Goal: Find specific page/section

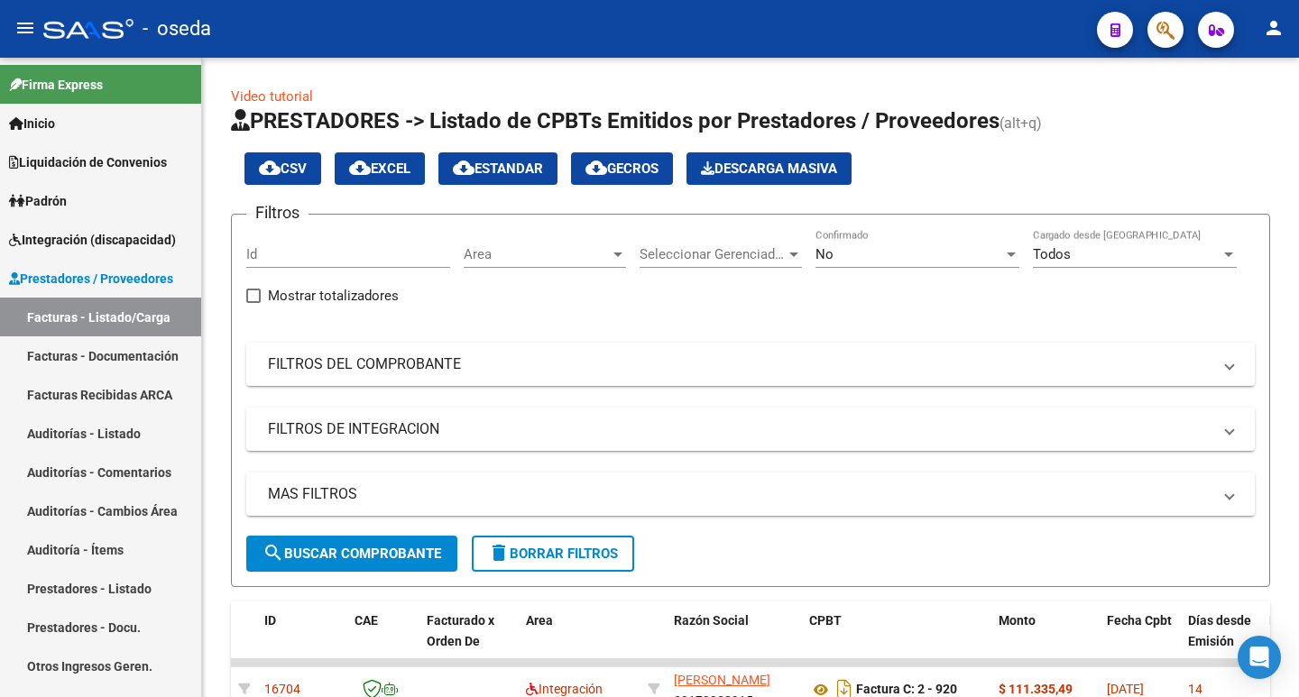
click at [1148, 20] on app-search-popup at bounding box center [1165, 27] width 36 height 23
click at [1172, 32] on icon "button" at bounding box center [1165, 30] width 18 height 21
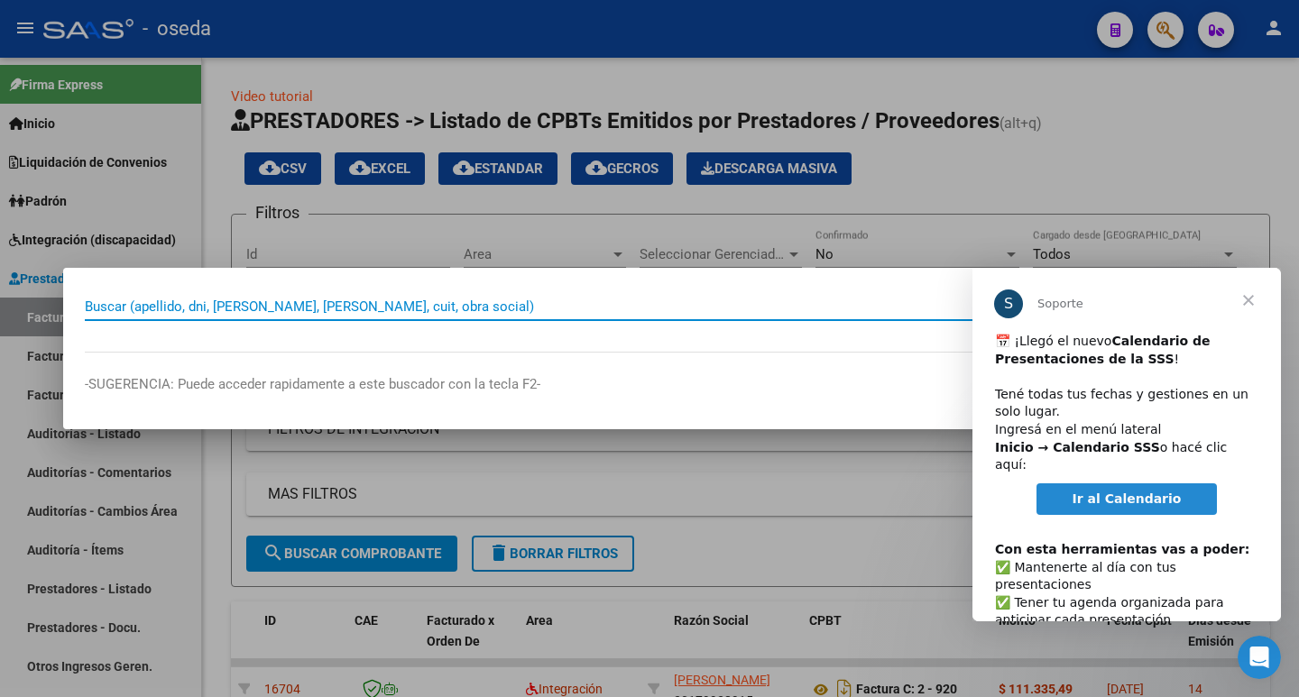
paste input "48464935"
type input "48464935"
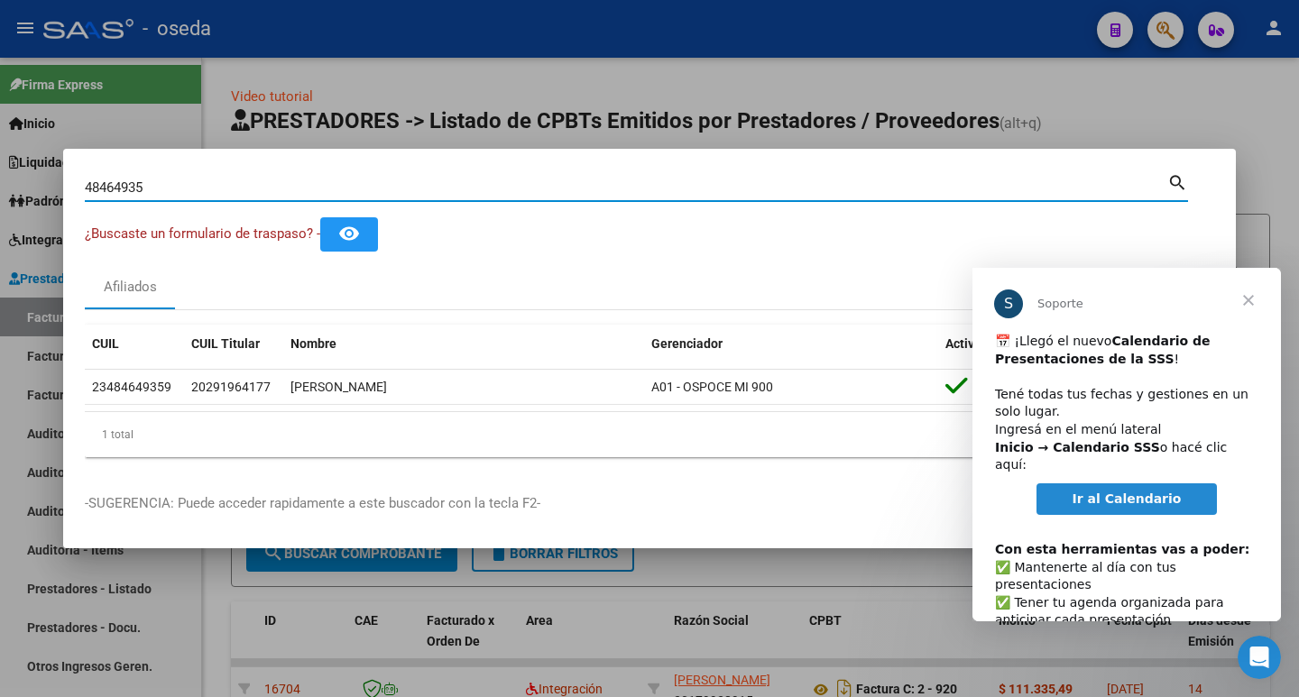
click at [1247, 299] on span "Cerrar" at bounding box center [1248, 300] width 65 height 65
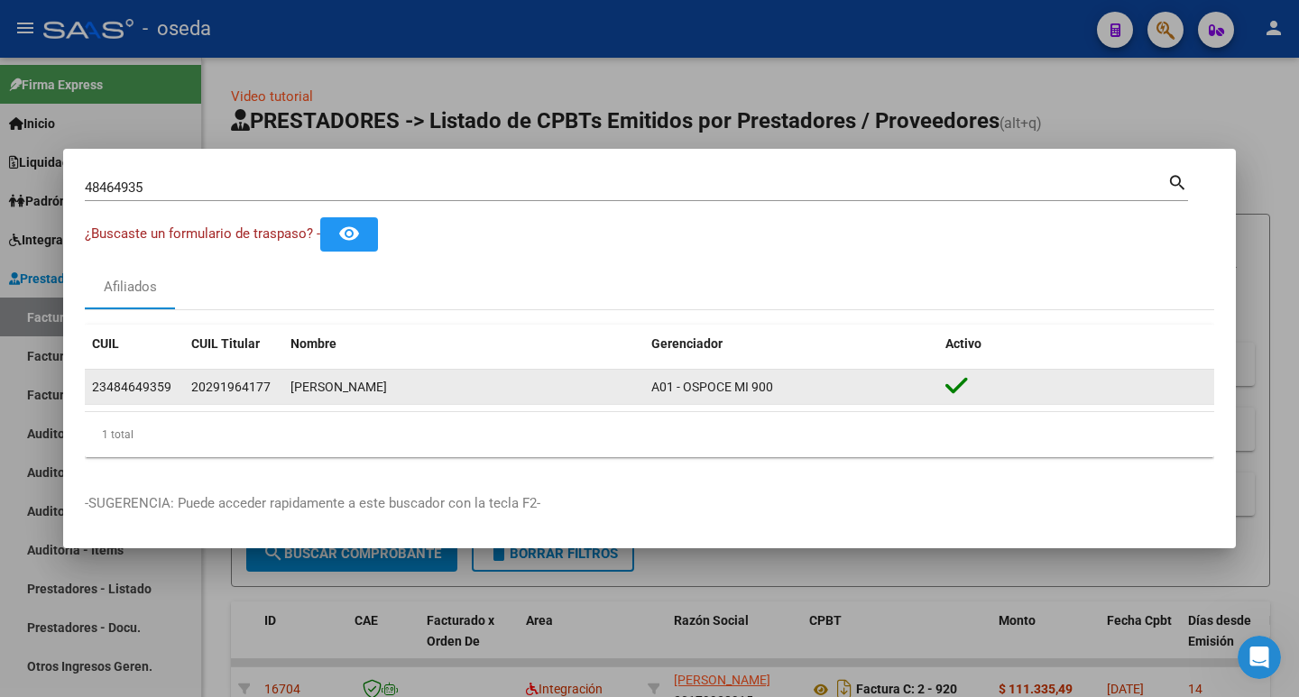
click at [347, 395] on div "[PERSON_NAME]" at bounding box center [463, 387] width 346 height 21
click at [200, 391] on span "20291964177" at bounding box center [230, 387] width 79 height 14
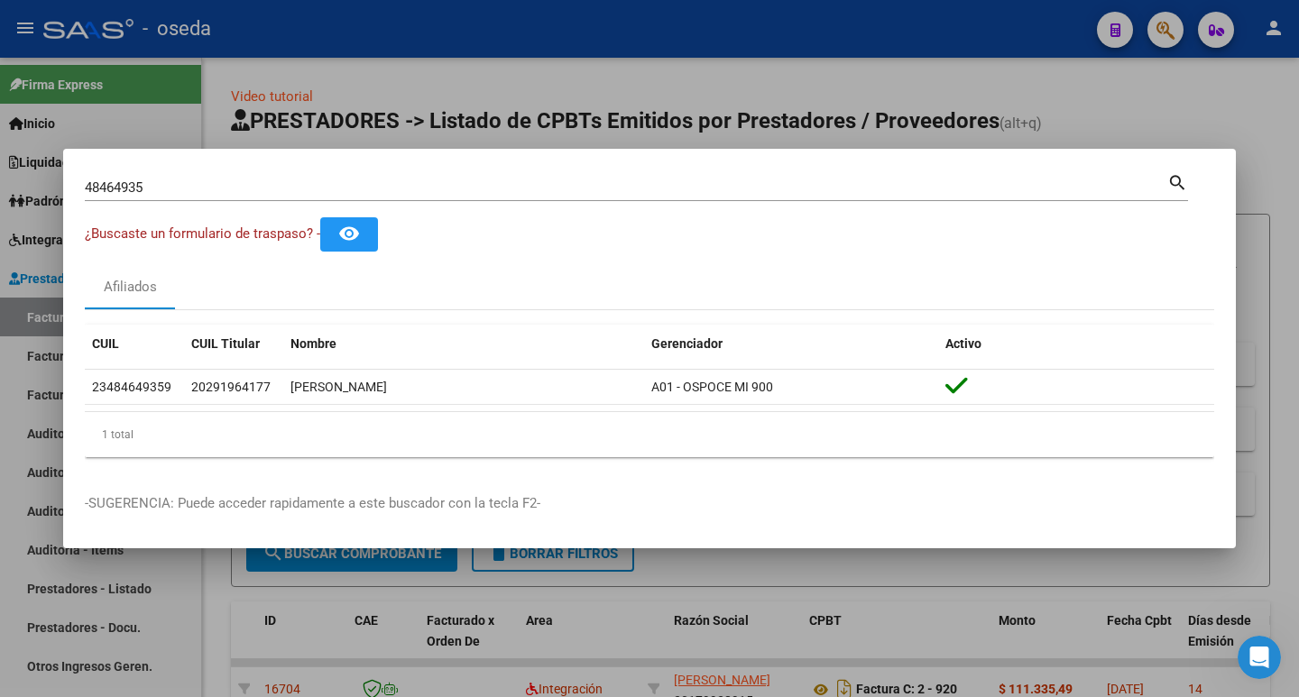
click at [796, 237] on div "¿Buscaste un formulario de traspaso? - remove_red_eye" at bounding box center [649, 233] width 1129 height 33
